Goal: Check status: Check status

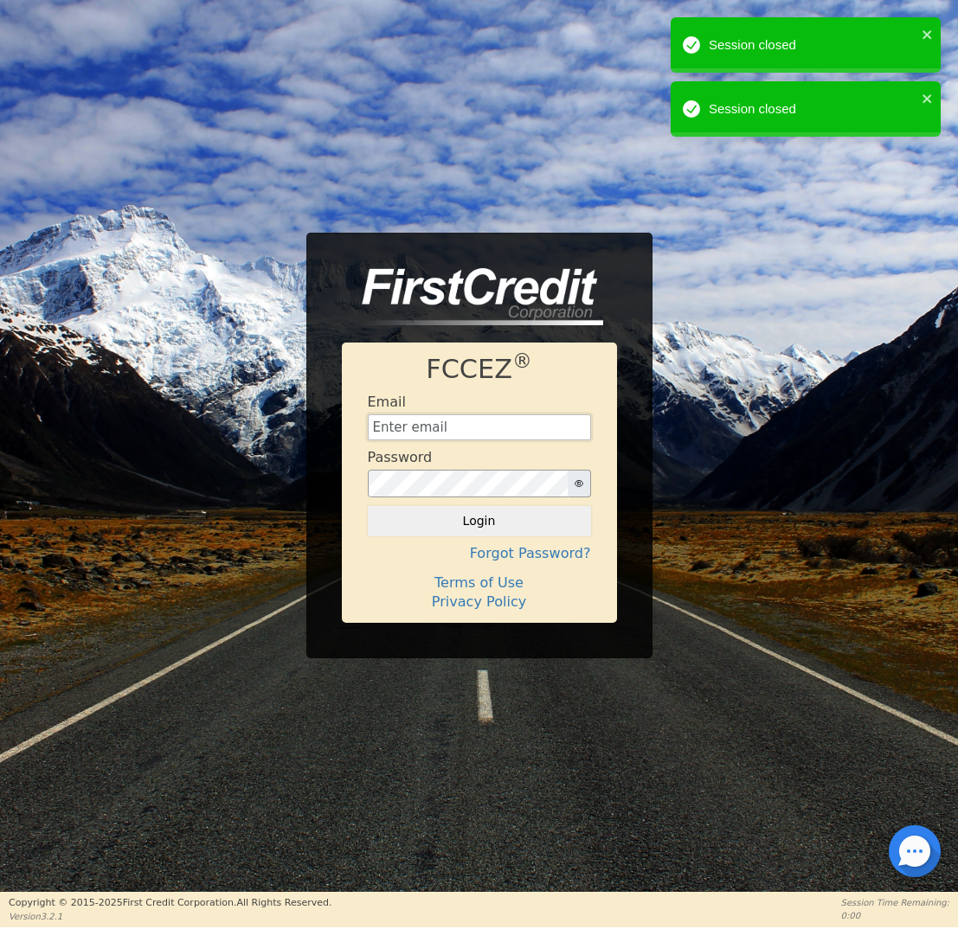
type input "[EMAIL_ADDRESS][DOMAIN_NAME]"
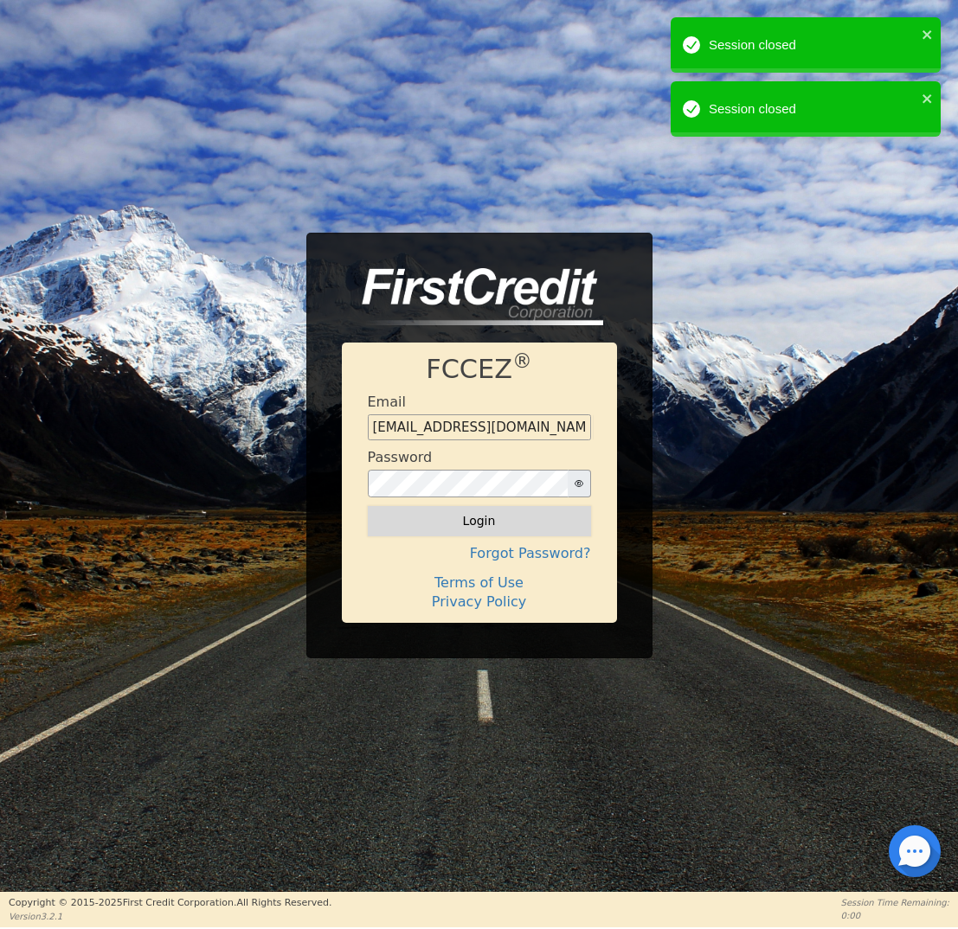
click at [479, 531] on button "Login" at bounding box center [479, 520] width 223 height 29
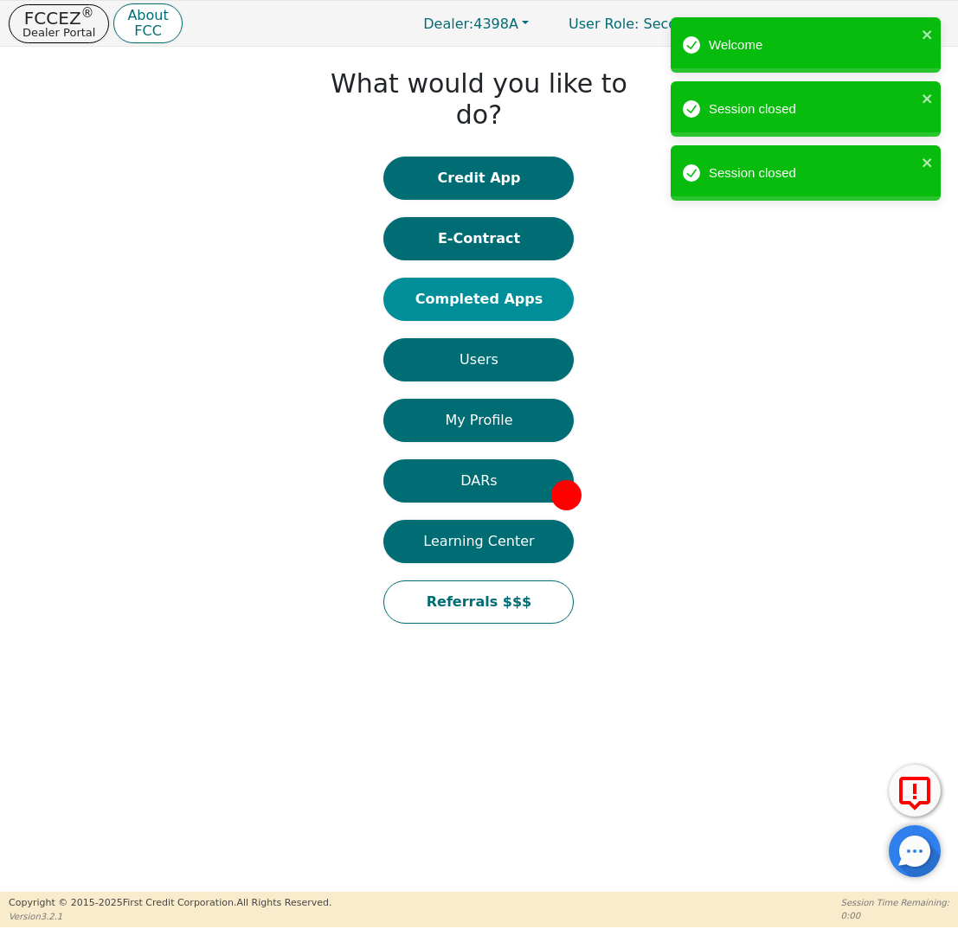
click at [482, 278] on button "Completed Apps" at bounding box center [478, 299] width 190 height 43
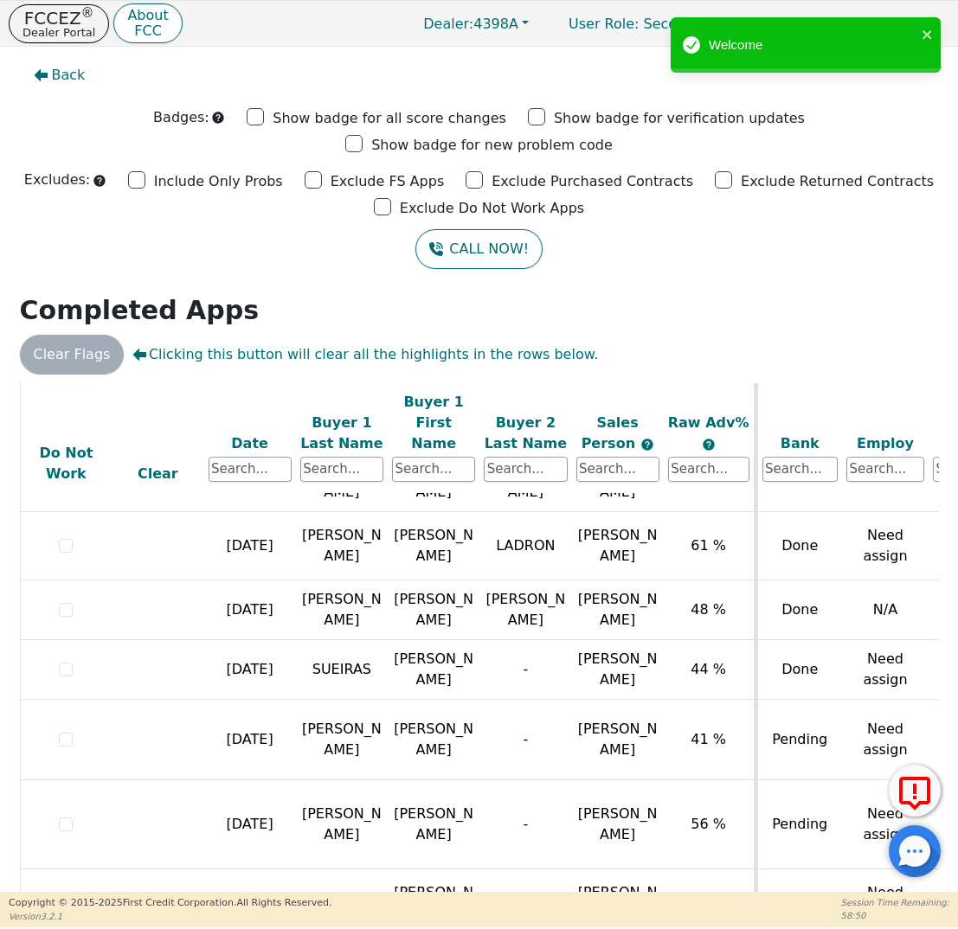
scroll to position [746, 0]
click at [54, 14] on p "FCCEZ ®" at bounding box center [59, 18] width 73 height 17
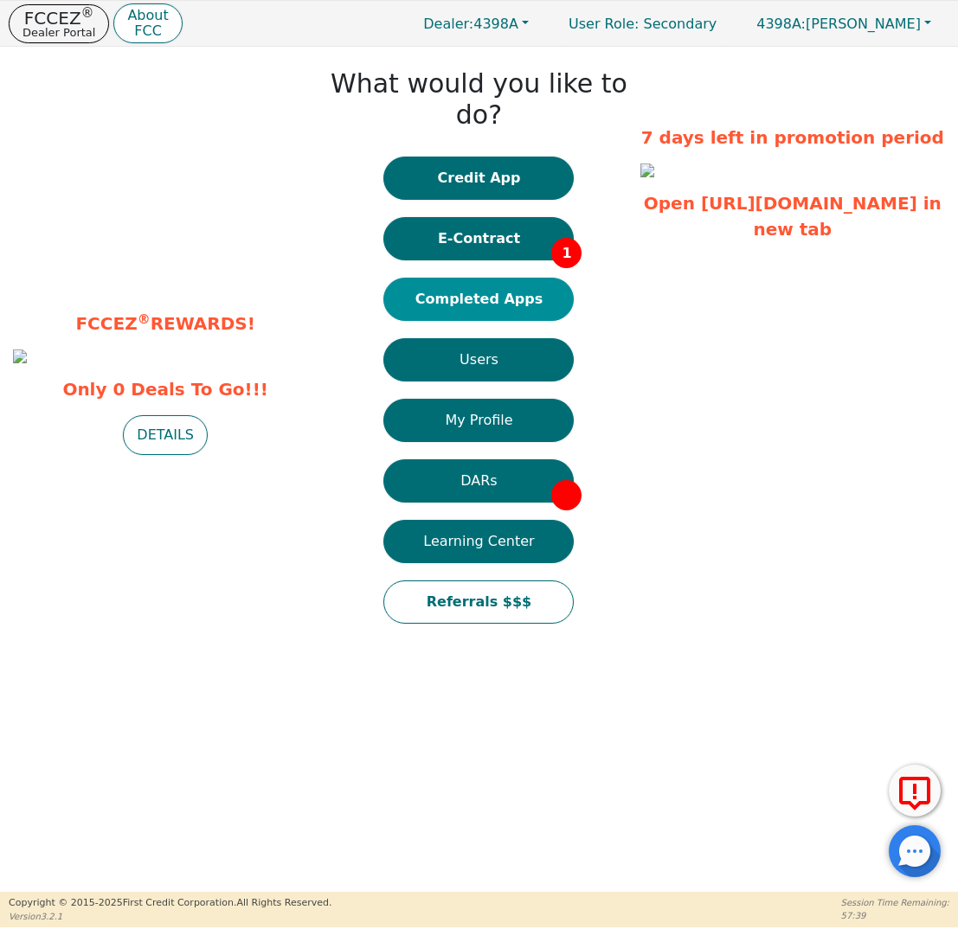
click at [527, 278] on button "Completed Apps" at bounding box center [478, 299] width 190 height 43
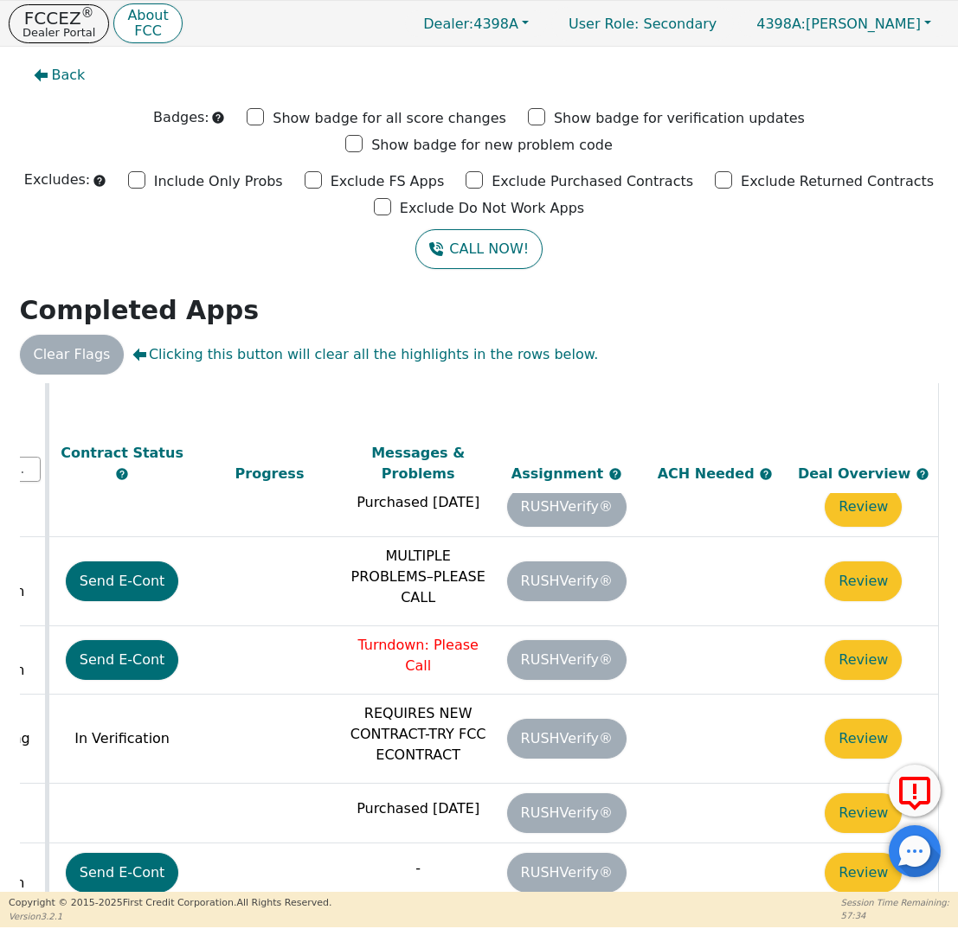
scroll to position [116, 979]
click at [51, 28] on p "Dealer Portal" at bounding box center [59, 32] width 73 height 11
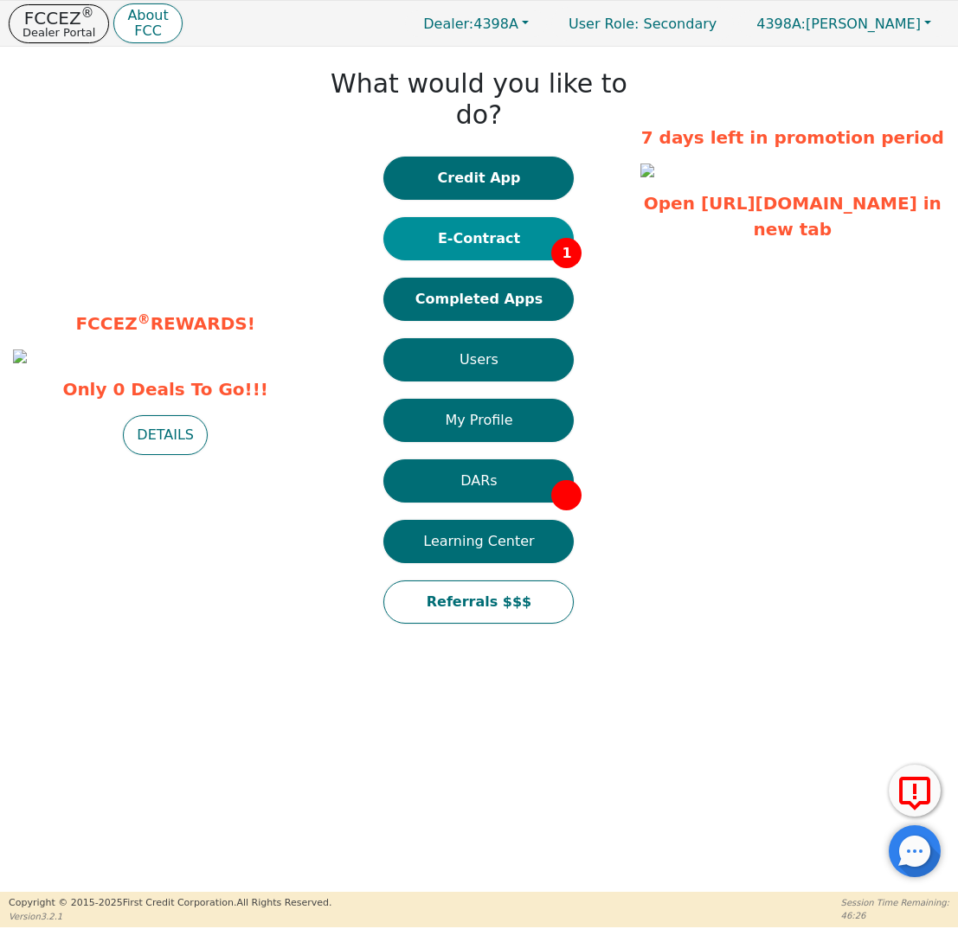
click at [473, 217] on button "E-Contract 1" at bounding box center [478, 238] width 190 height 43
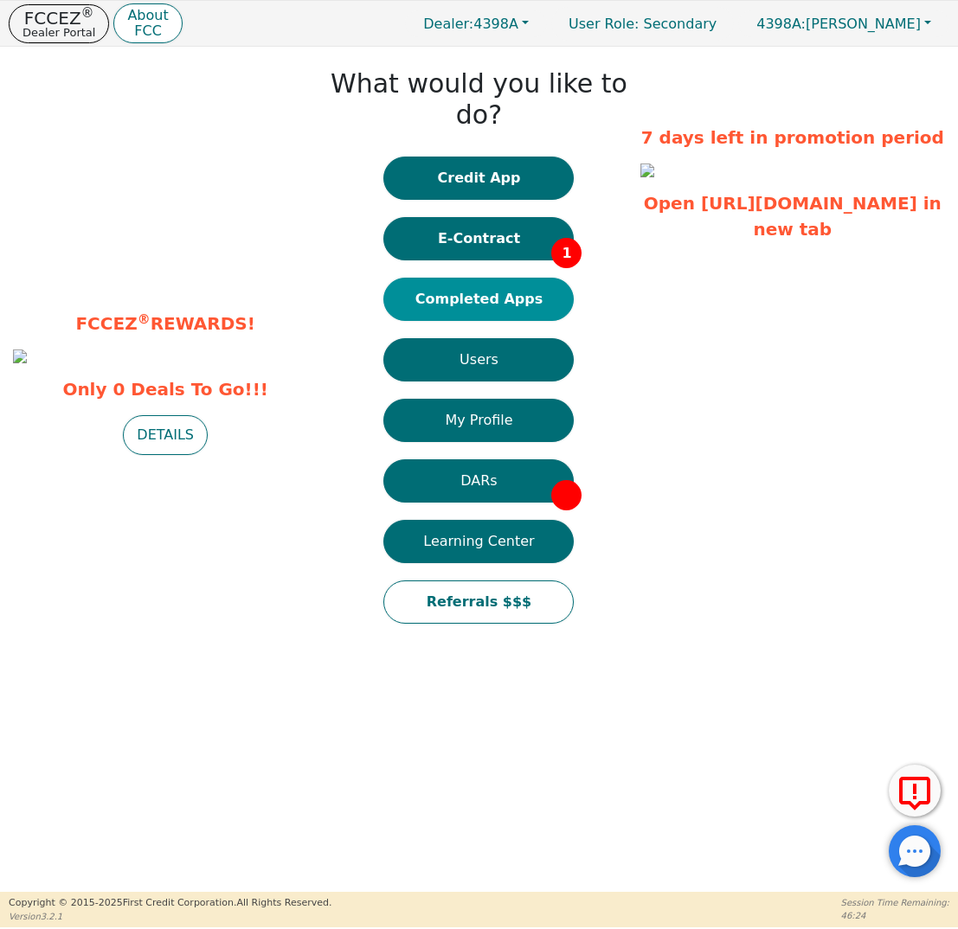
click at [460, 278] on button "Completed Apps" at bounding box center [478, 299] width 190 height 43
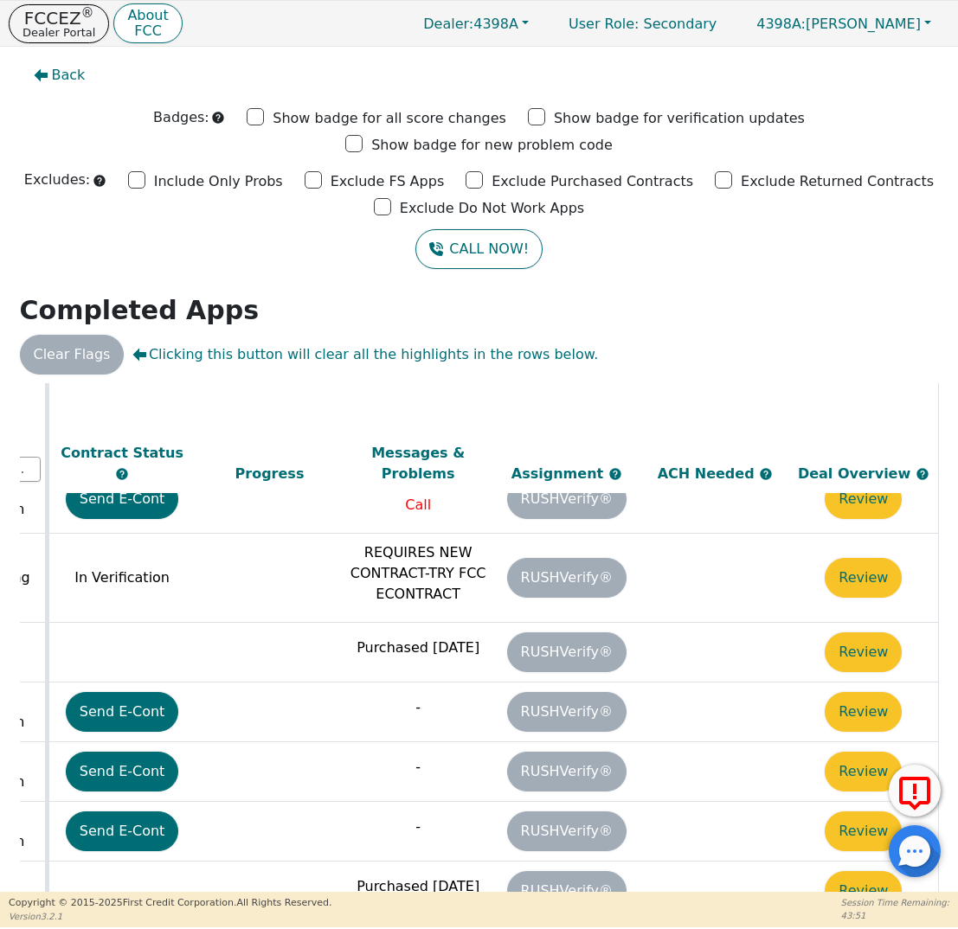
scroll to position [277, 979]
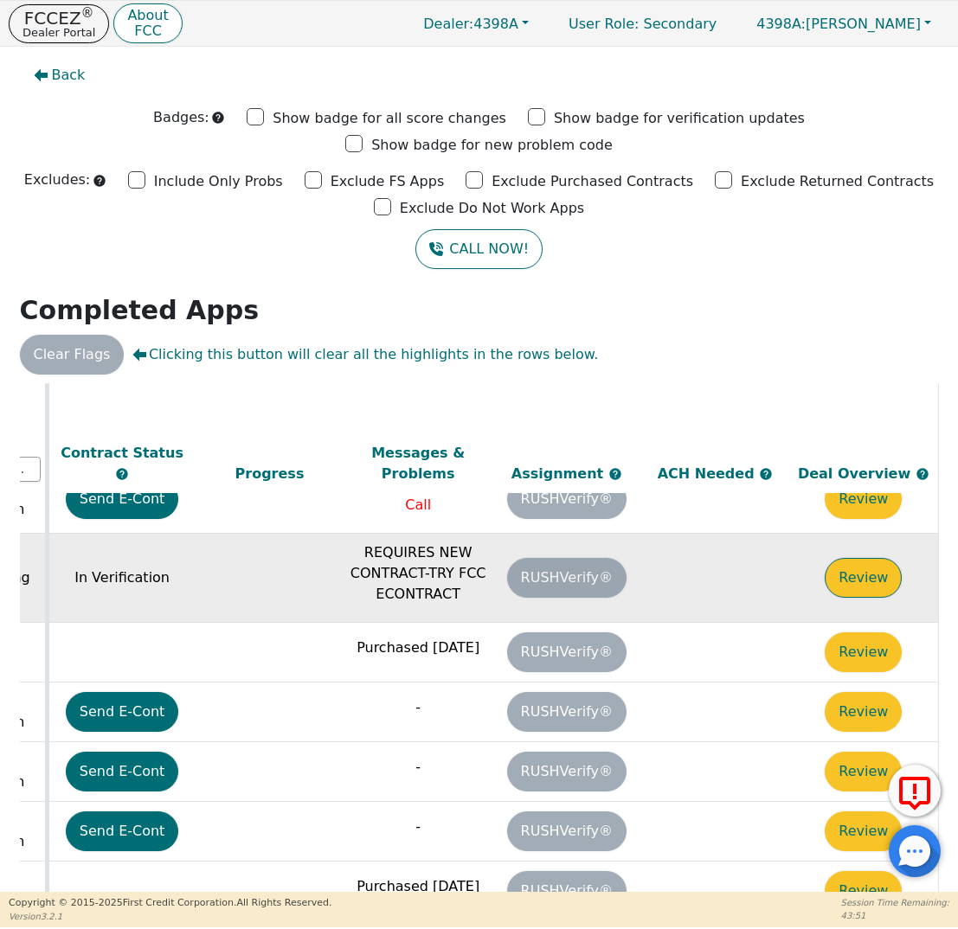
click at [844, 558] on button "Review" at bounding box center [863, 578] width 77 height 40
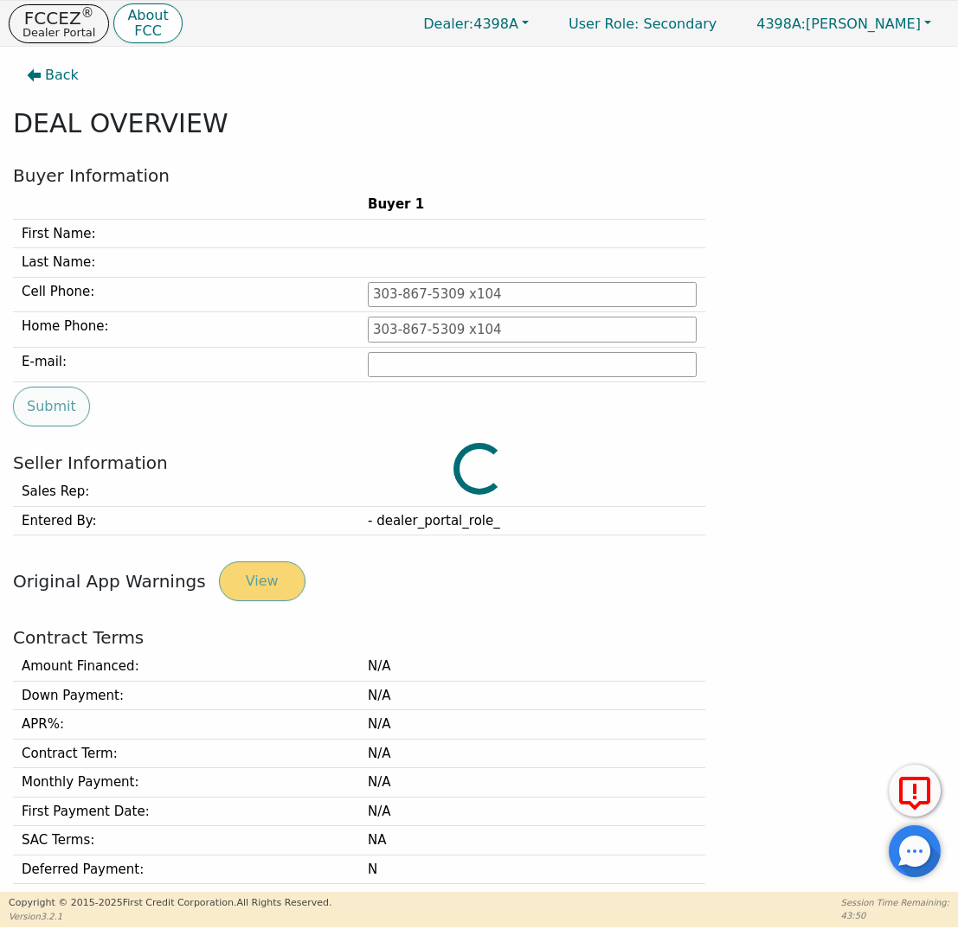
type input "[PHONE_NUMBER]"
type input "[EMAIL_ADDRESS][DOMAIN_NAME]"
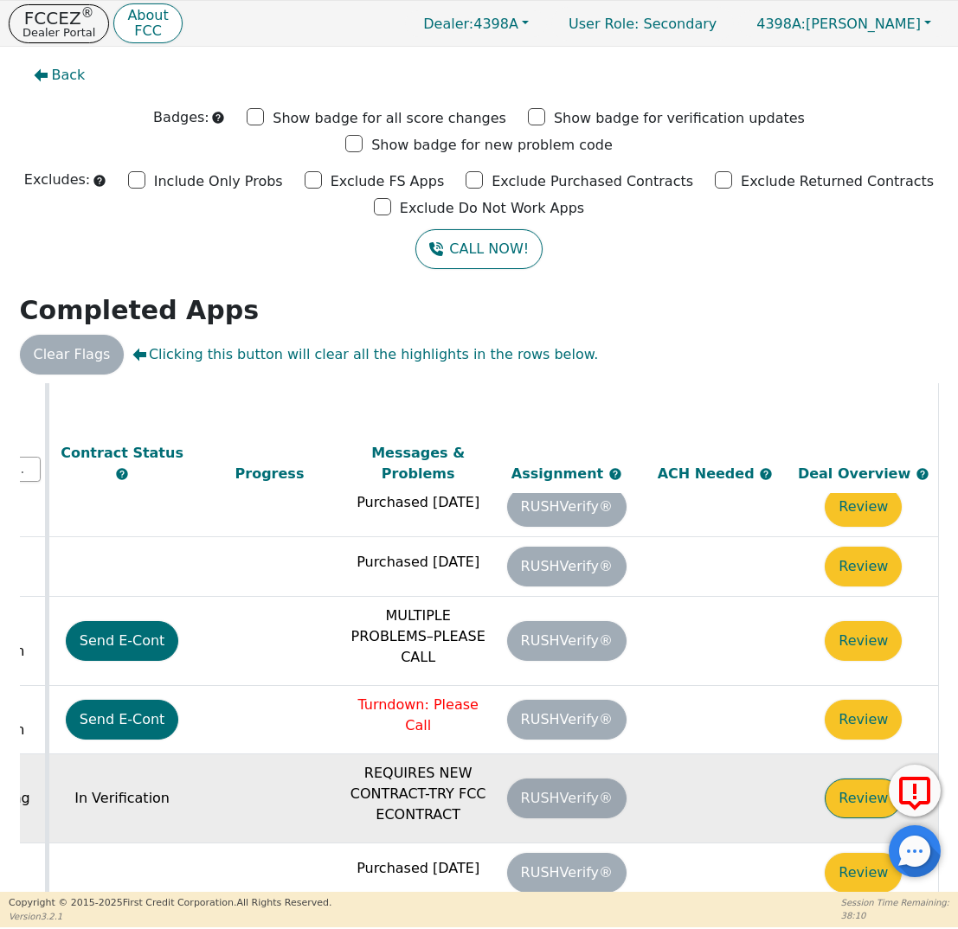
scroll to position [56, 979]
click at [870, 779] on button "Review" at bounding box center [863, 799] width 77 height 40
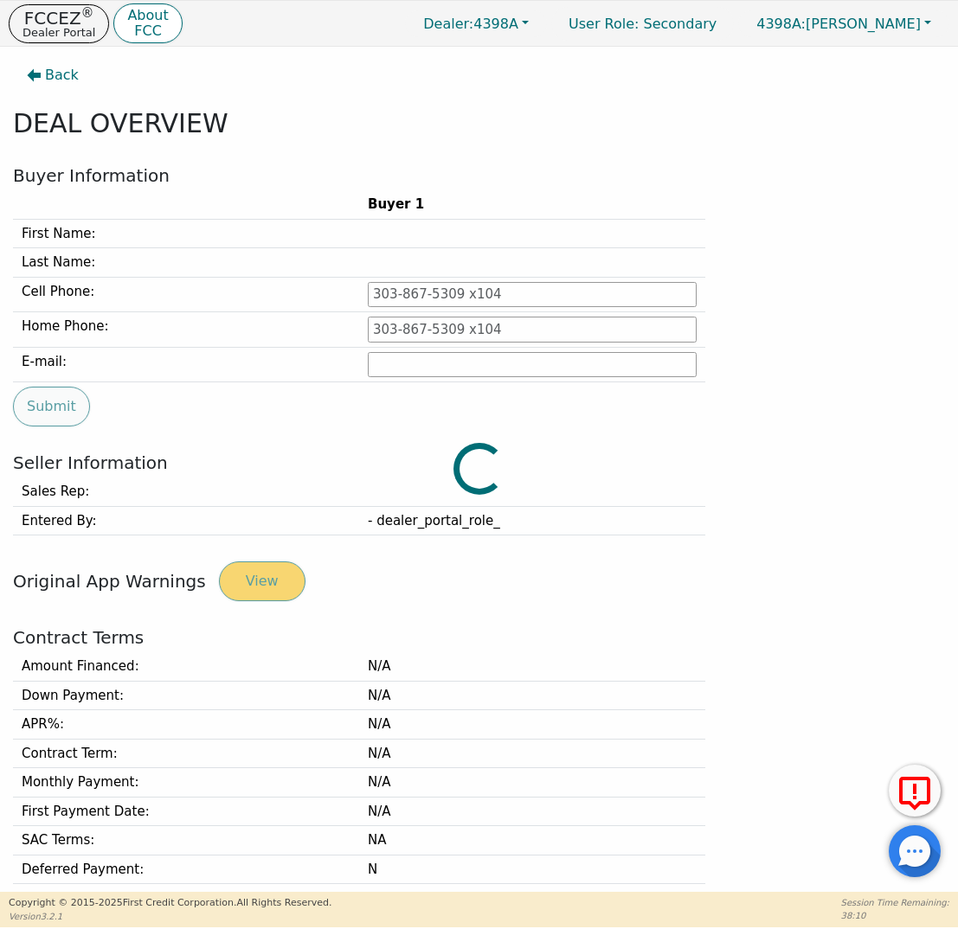
type input "[PHONE_NUMBER]"
type input "[EMAIL_ADDRESS][DOMAIN_NAME]"
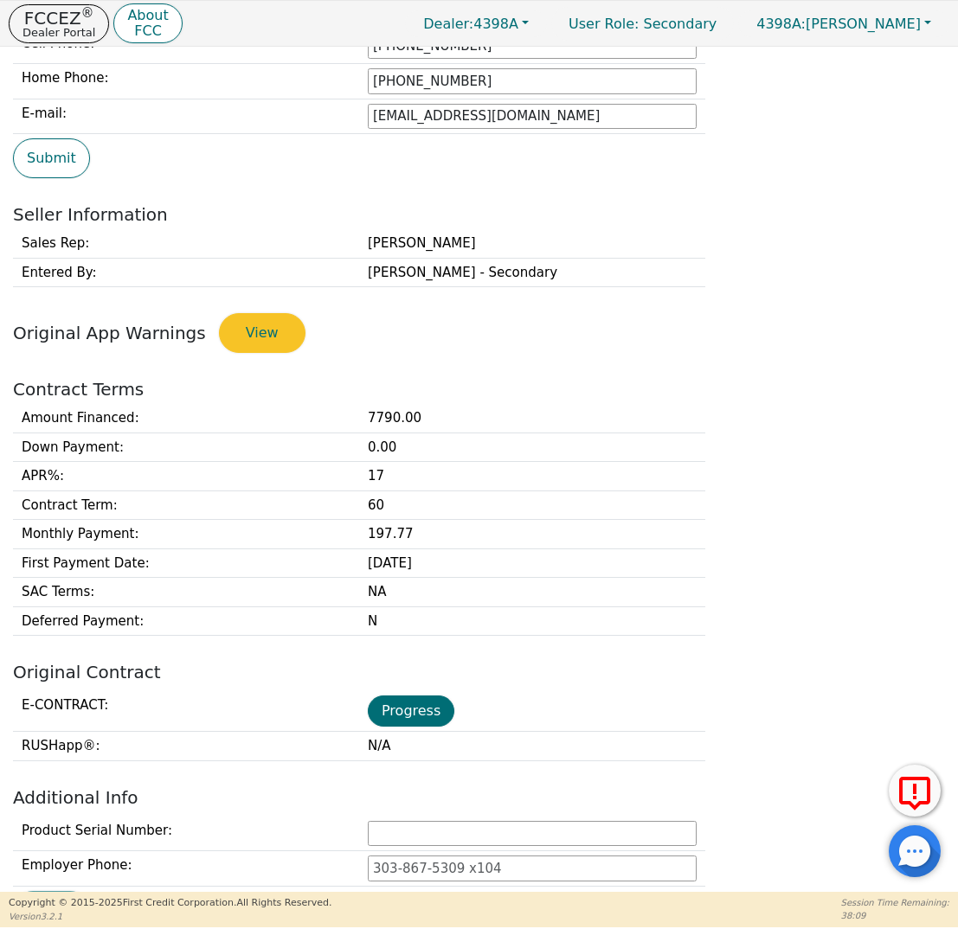
scroll to position [576, 0]
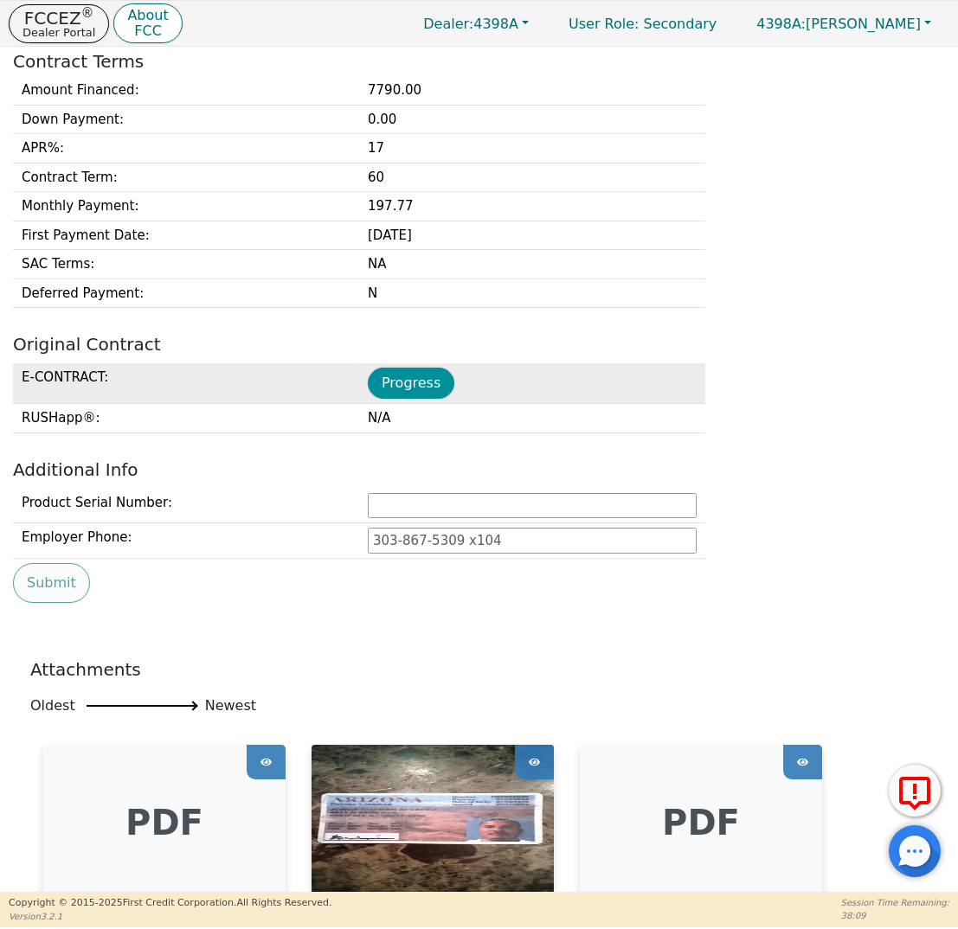
click at [414, 391] on button "Progress" at bounding box center [411, 383] width 87 height 31
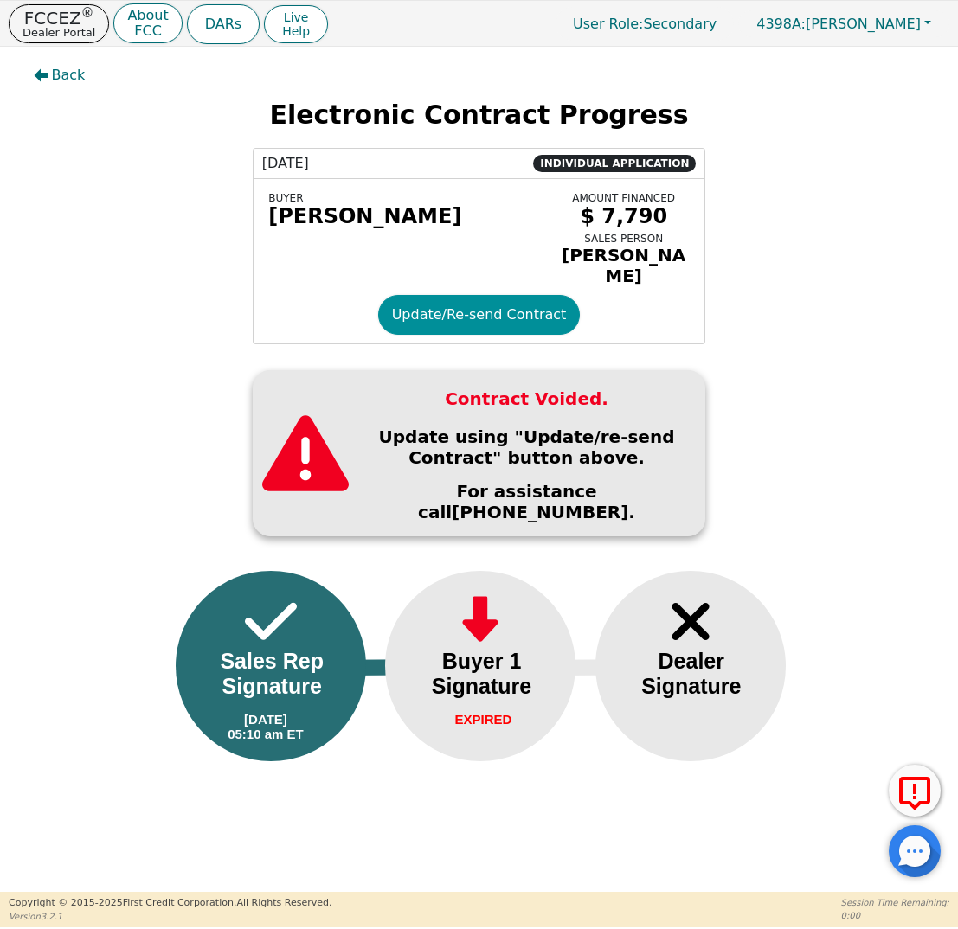
click at [497, 322] on button "Update/Re-send Contract" at bounding box center [479, 315] width 203 height 40
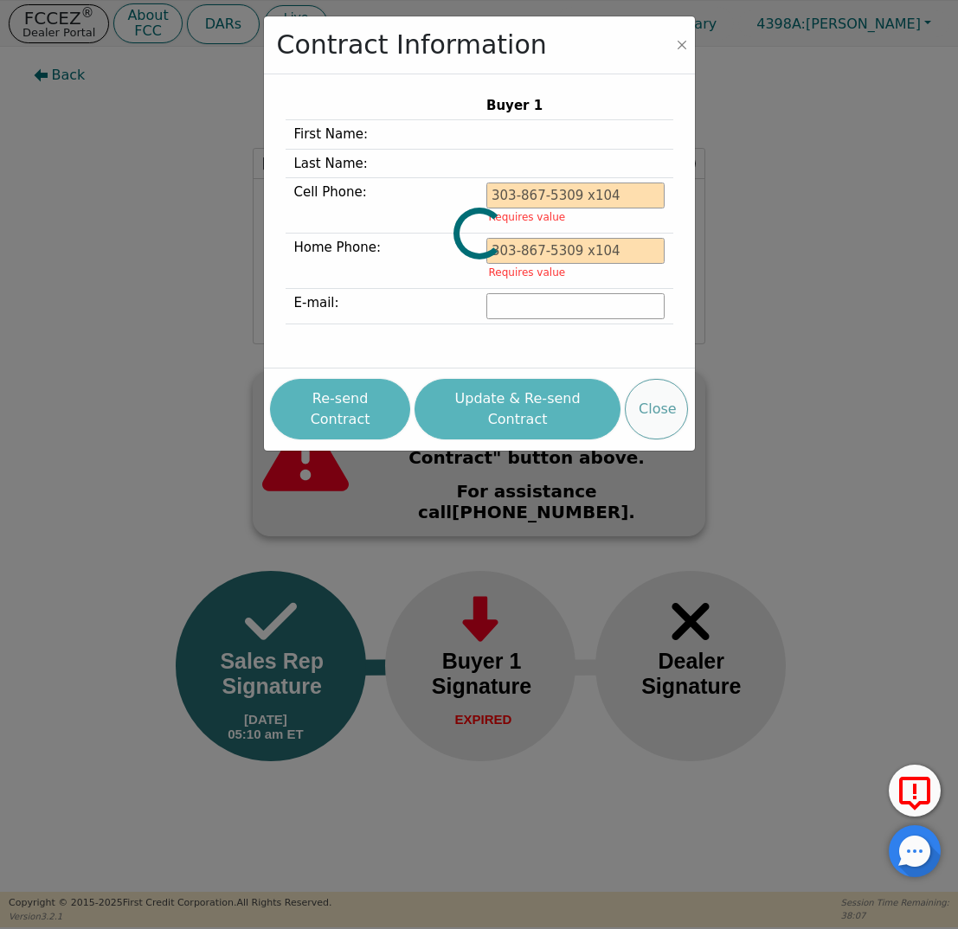
type input "[PHONE_NUMBER]"
type input "[EMAIL_ADDRESS][DOMAIN_NAME]"
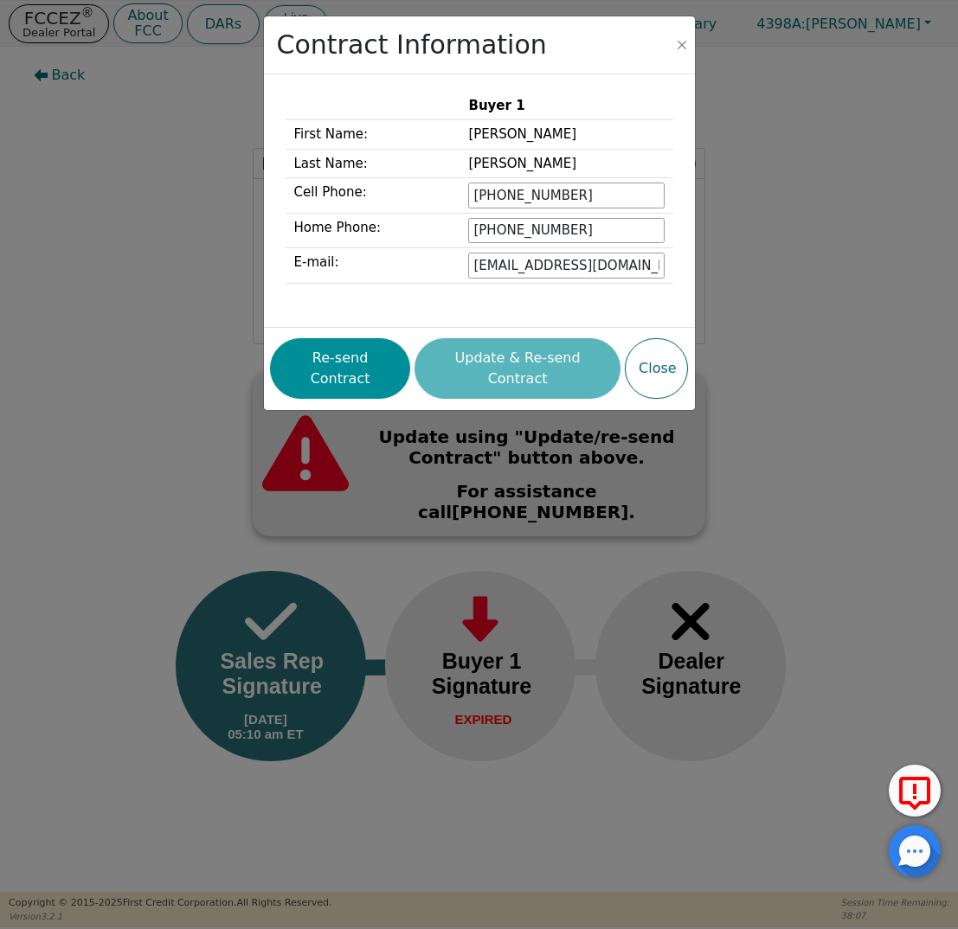
click at [376, 363] on button "Re-send Contract" at bounding box center [340, 368] width 140 height 61
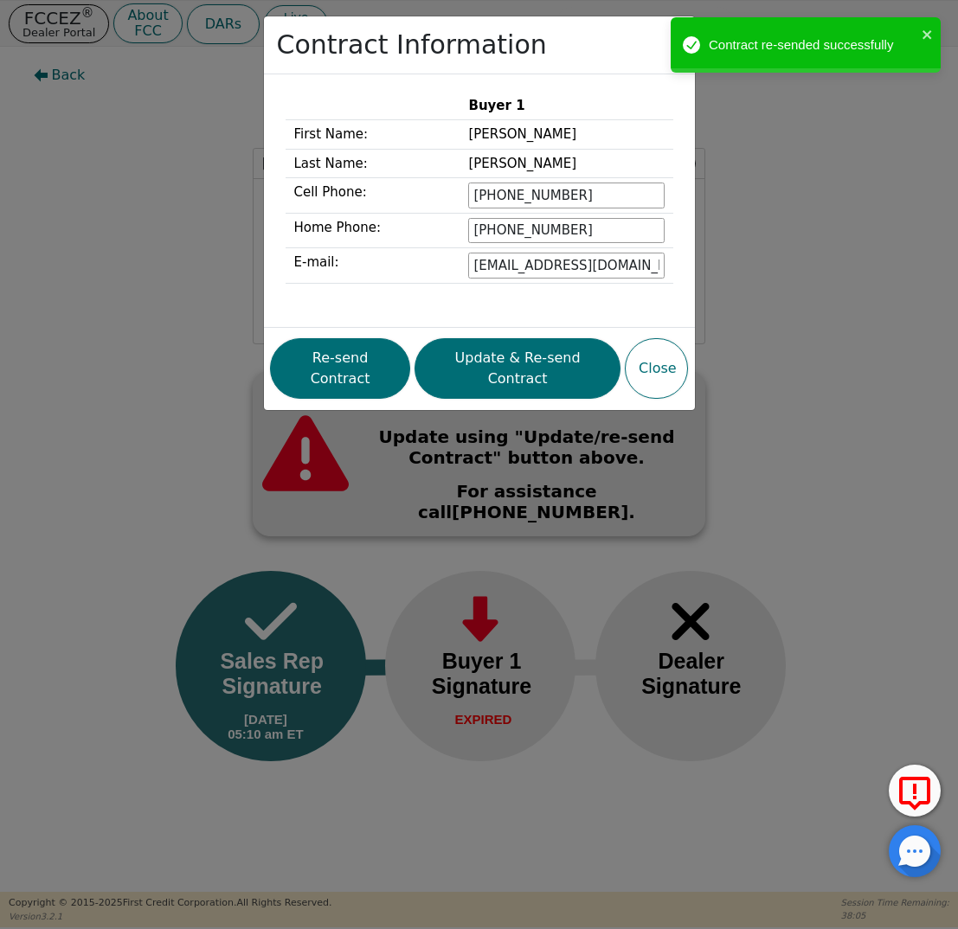
click at [140, 212] on div "Contract Information Buyer 1 First Name: [PERSON_NAME] Last Name: [PERSON_NAME]…" at bounding box center [479, 464] width 958 height 929
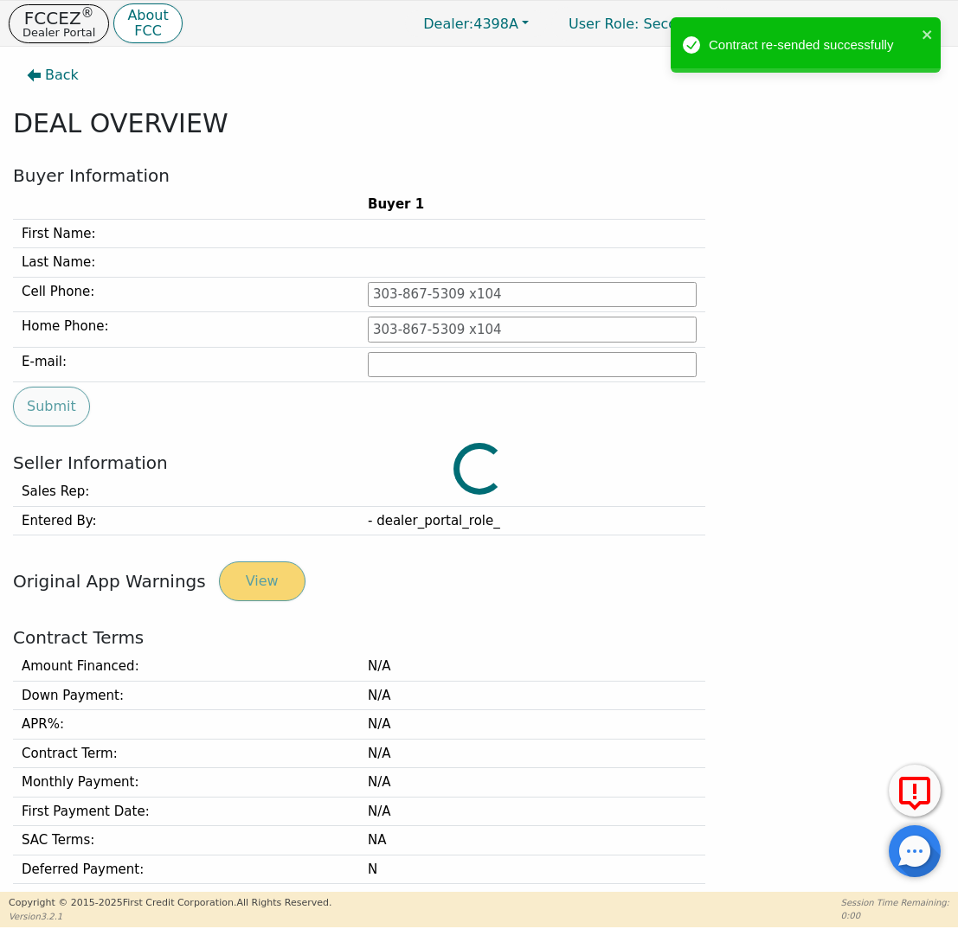
type input "[PHONE_NUMBER]"
type input "[EMAIL_ADDRESS][DOMAIN_NAME]"
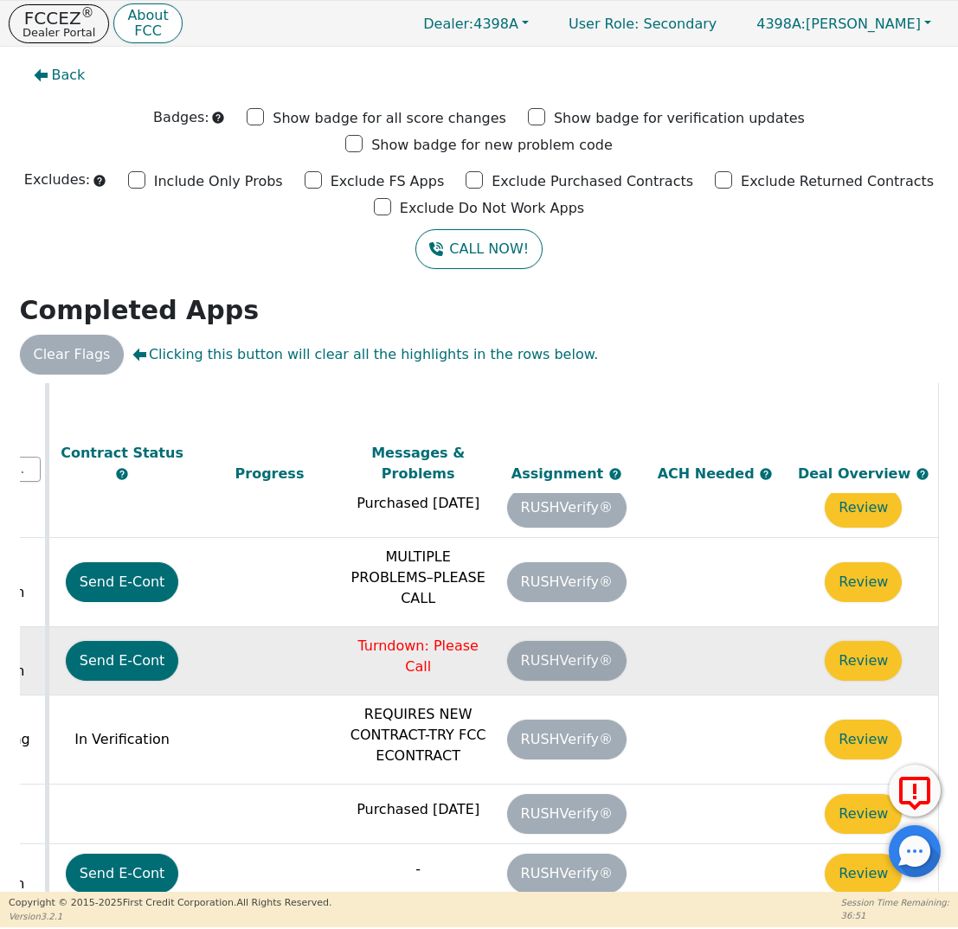
scroll to position [115, 979]
click at [845, 641] on button "Review" at bounding box center [863, 661] width 77 height 40
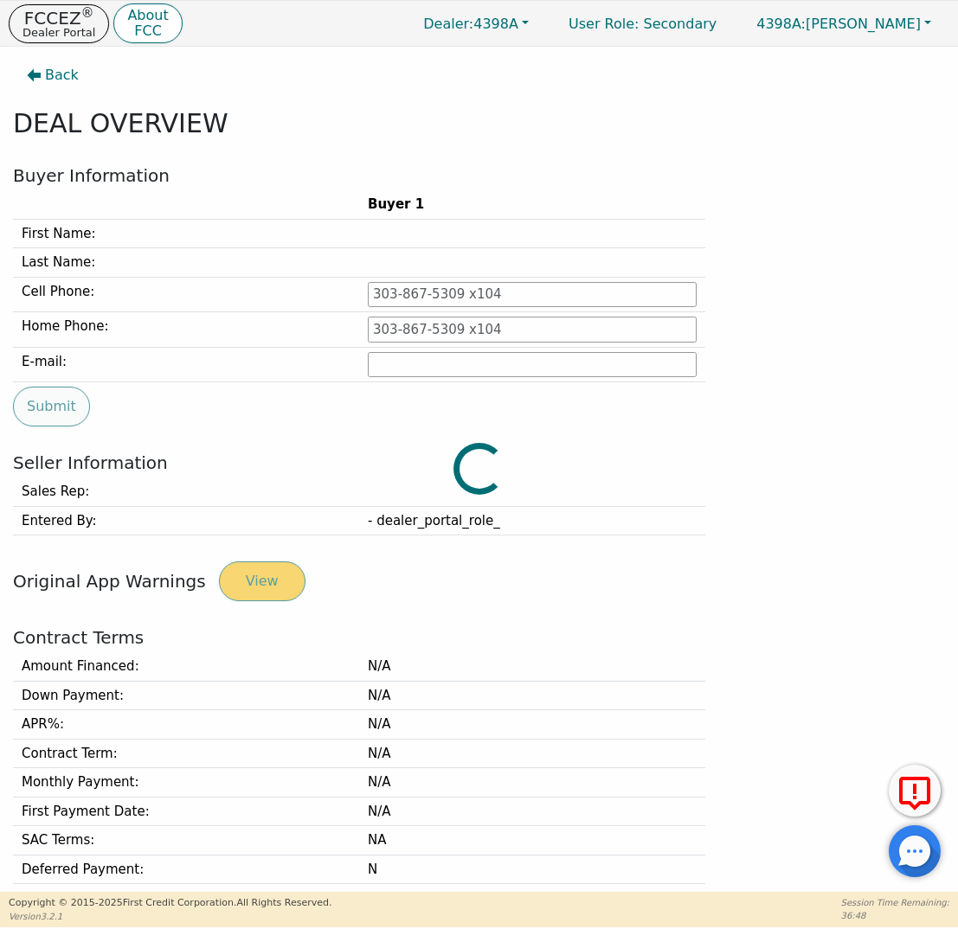
type input "[PHONE_NUMBER]"
type input "[EMAIL_ADDRESS][DOMAIN_NAME]"
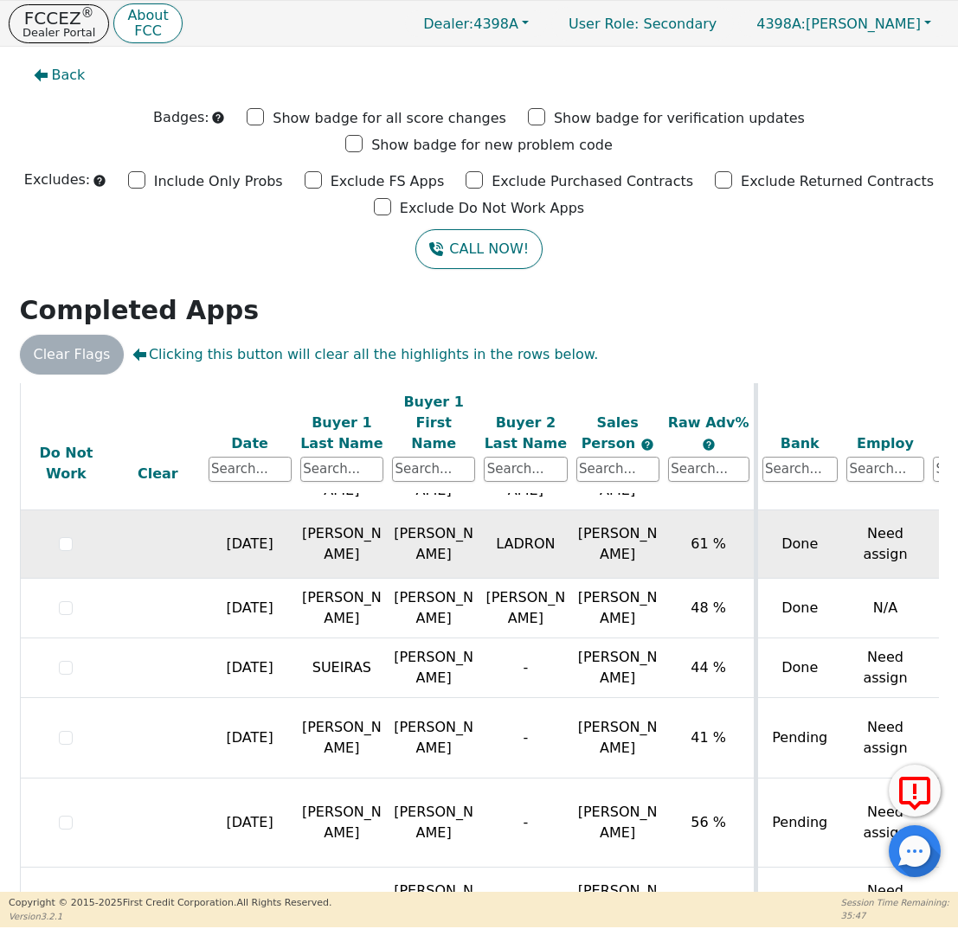
scroll to position [746, 0]
